Goal: Task Accomplishment & Management: Use online tool/utility

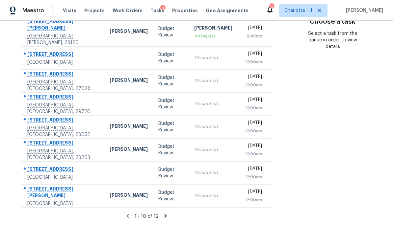
scroll to position [131, 0]
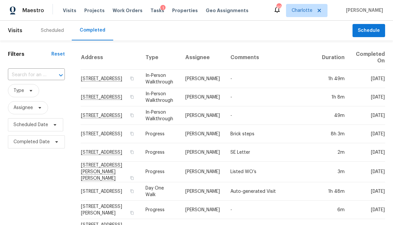
click at [66, 11] on span "Visits" at bounding box center [69, 10] width 13 height 7
click at [46, 32] on div "Scheduled" at bounding box center [52, 30] width 23 height 7
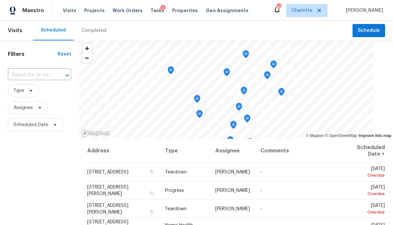
click at [26, 74] on input "text" at bounding box center [30, 75] width 45 height 10
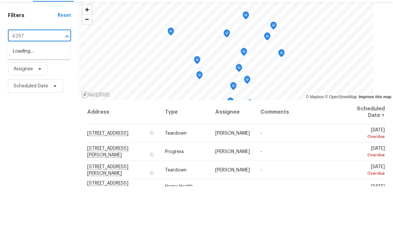
type input "4297 c"
click at [22, 85] on li "4297 Canewood Ln, Indian Trail, NC 28079" at bounding box center [39, 90] width 63 height 11
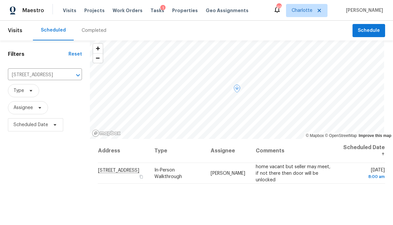
click at [0, 0] on icon at bounding box center [0, 0] width 0 height 0
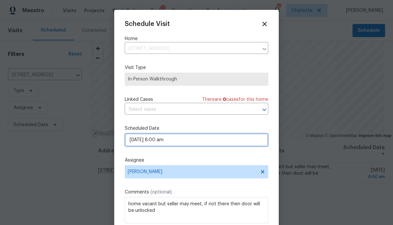
click at [131, 147] on input "09/18/2025 8:00 am" at bounding box center [196, 139] width 143 height 13
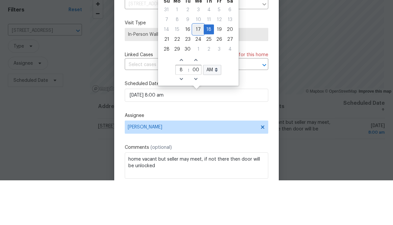
click at [196, 69] on div "17" at bounding box center [198, 73] width 11 height 9
type input "09/17/2025 8:00 am"
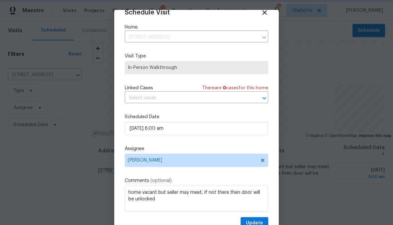
scroll to position [13, 0]
click at [259, 220] on span "Update" at bounding box center [254, 223] width 17 height 8
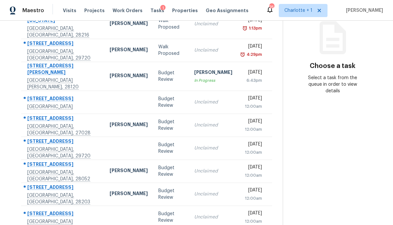
scroll to position [77, 0]
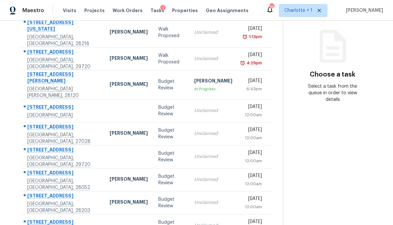
click at [109, 80] on td "[PERSON_NAME]" at bounding box center [128, 84] width 49 height 29
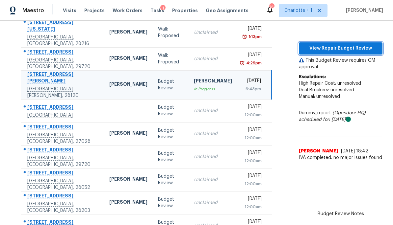
click at [358, 44] on span "View Repair Budget Review" at bounding box center [340, 48] width 73 height 8
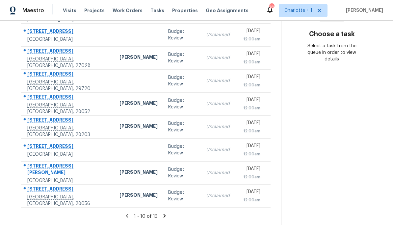
scroll to position [117, 0]
click at [162, 217] on icon at bounding box center [164, 216] width 6 height 6
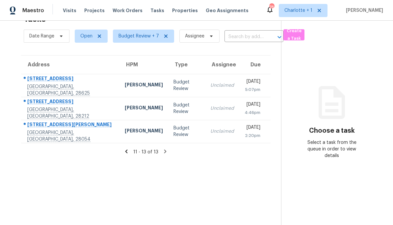
click at [124, 153] on icon at bounding box center [126, 152] width 6 height 6
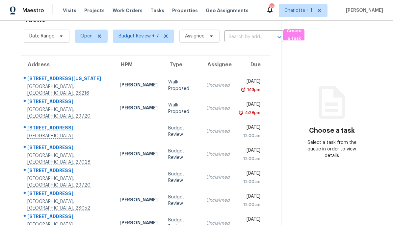
click at [114, 128] on td at bounding box center [138, 131] width 49 height 23
